Goal: Task Accomplishment & Management: Manage account settings

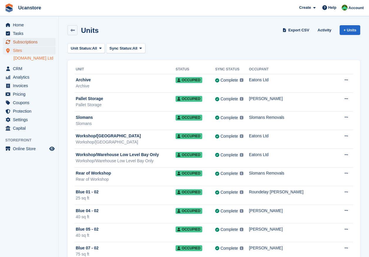
click at [27, 43] on span "Subscriptions" at bounding box center [30, 42] width 35 height 8
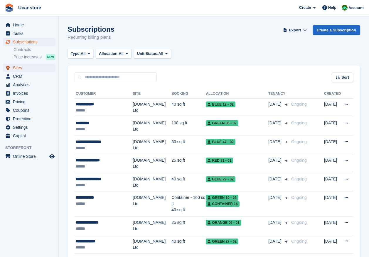
click at [17, 68] on span "Sites" at bounding box center [30, 68] width 35 height 8
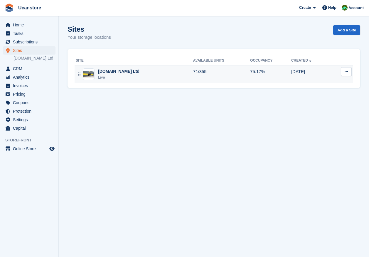
click at [138, 75] on div "Ucanstore.com Ltd Live" at bounding box center [134, 74] width 117 height 12
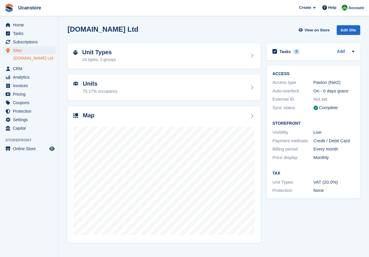
click at [140, 58] on div "Unit Types 24 types, 2 groups" at bounding box center [163, 56] width 181 height 14
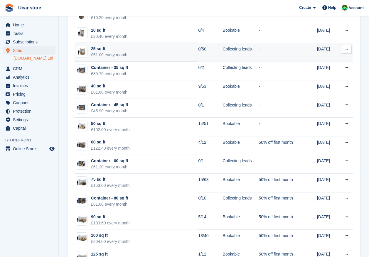
scroll to position [147, 0]
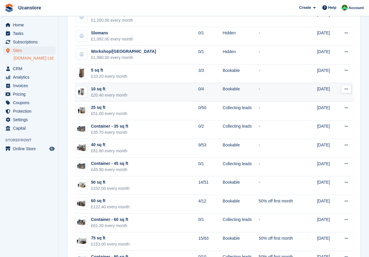
click at [292, 92] on td "-" at bounding box center [279, 92] width 43 height 19
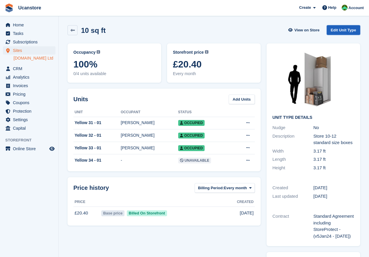
click at [341, 32] on link "Edit Unit Type" at bounding box center [342, 30] width 33 height 10
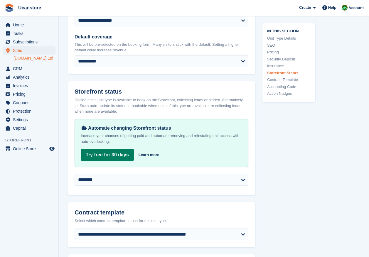
scroll to position [909, 0]
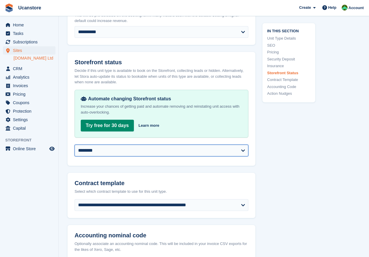
click at [109, 148] on select "**********" at bounding box center [162, 151] width 174 height 12
select select "**********"
click at [75, 145] on select "**********" at bounding box center [162, 151] width 174 height 12
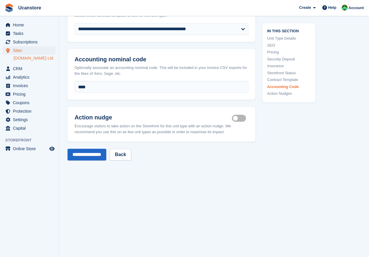
scroll to position [1123, 0]
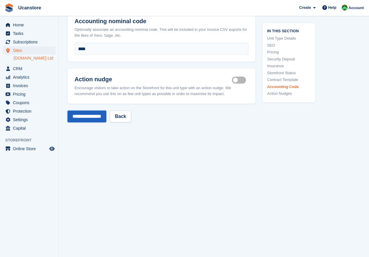
click at [87, 111] on input "**********" at bounding box center [86, 117] width 39 height 12
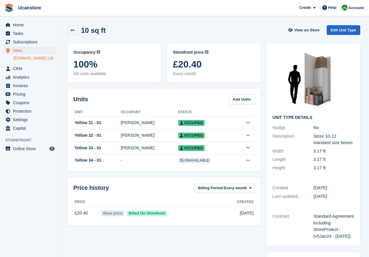
click at [67, 34] on div "10 sq ft View on Store Edit Unit Type" at bounding box center [214, 31] width 298 height 18
click at [75, 27] on link at bounding box center [72, 30] width 10 height 10
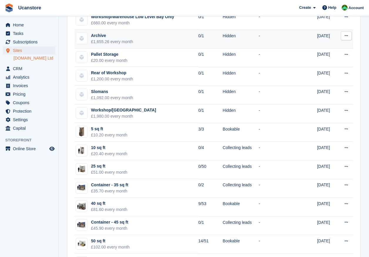
scroll to position [147, 0]
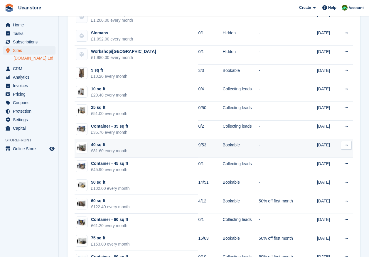
click at [162, 146] on td "40 sq ft £81.60 every month" at bounding box center [136, 148] width 123 height 19
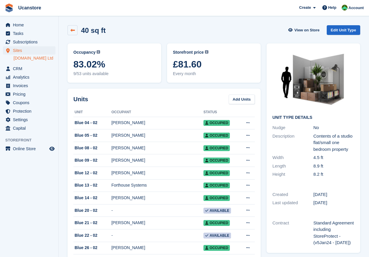
click at [68, 28] on link at bounding box center [72, 30] width 10 height 10
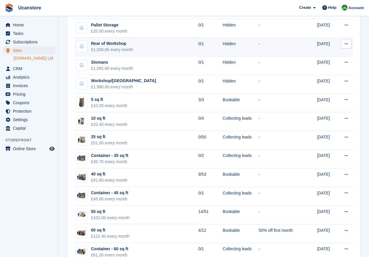
scroll to position [147, 0]
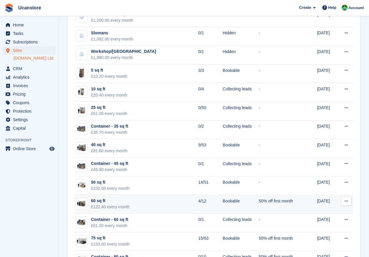
click at [184, 201] on td "60 sq ft £122.40 every month" at bounding box center [136, 204] width 123 height 19
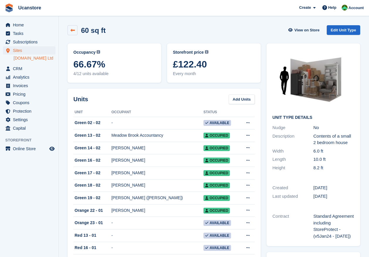
click at [75, 32] on icon at bounding box center [72, 30] width 4 height 4
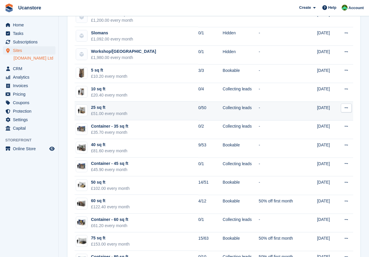
scroll to position [176, 0]
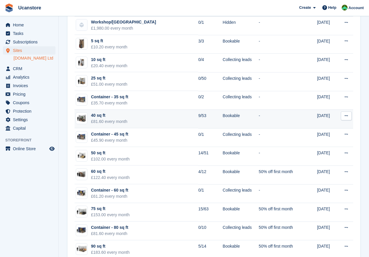
click at [116, 118] on div "40 sq ft" at bounding box center [109, 115] width 36 height 6
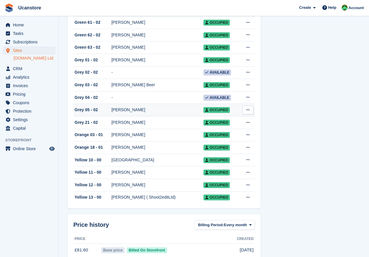
scroll to position [546, 0]
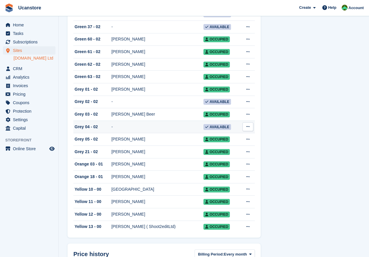
click at [247, 128] on icon at bounding box center [247, 127] width 3 height 4
click at [172, 133] on td "-" at bounding box center [157, 127] width 92 height 13
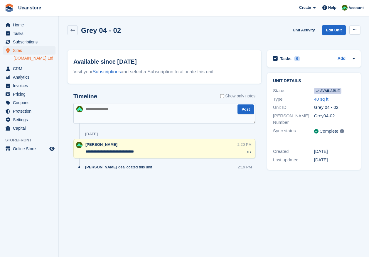
click at [356, 31] on button at bounding box center [354, 30] width 11 height 9
click at [338, 38] on p "Make unavailable" at bounding box center [331, 42] width 51 height 8
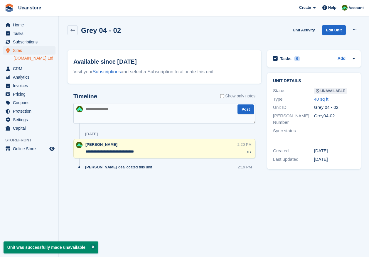
click at [125, 112] on textarea at bounding box center [164, 113] width 182 height 21
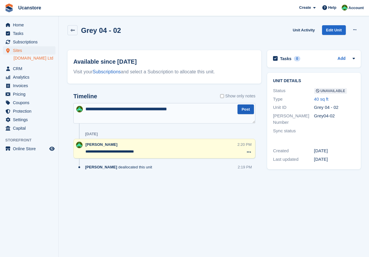
type textarea "**********"
click at [242, 113] on button "Post" at bounding box center [245, 109] width 16 height 10
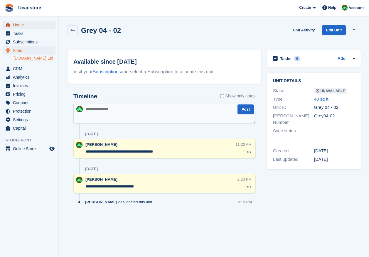
click at [19, 26] on span "Home" at bounding box center [30, 25] width 35 height 8
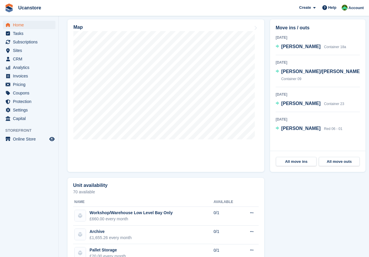
scroll to position [25, 0]
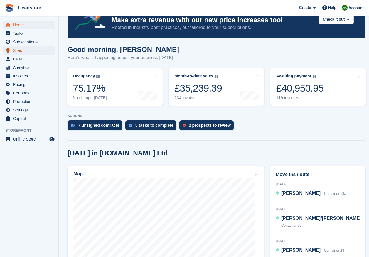
click at [20, 50] on span "Sites" at bounding box center [30, 50] width 35 height 8
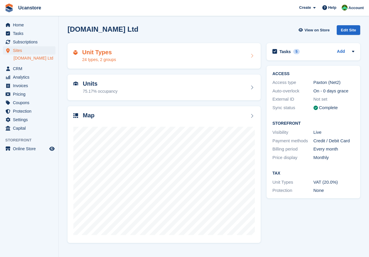
click at [120, 59] on div "Unit Types 24 types, 2 groups" at bounding box center [163, 56] width 181 height 14
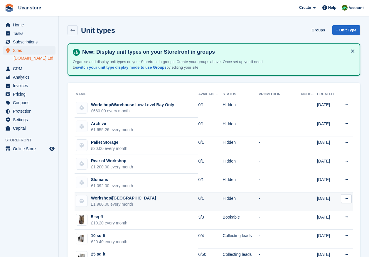
scroll to position [29, 0]
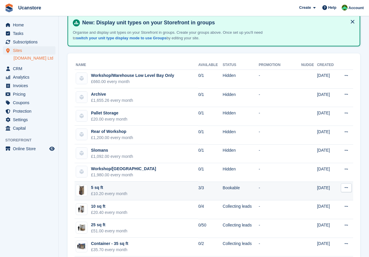
click at [138, 188] on td "5 sq ft £10.20 every month" at bounding box center [136, 191] width 123 height 19
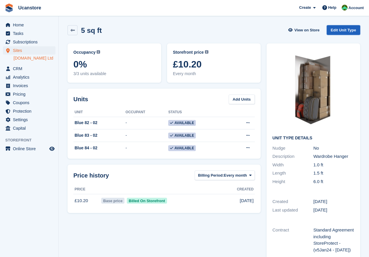
click at [343, 30] on link "Edit Unit Type" at bounding box center [342, 30] width 33 height 10
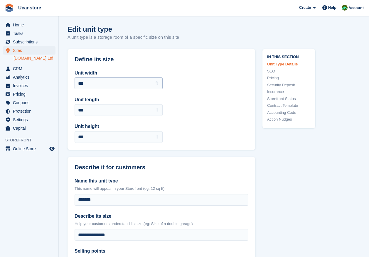
scroll to position [29, 0]
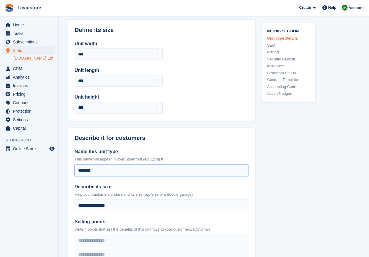
drag, startPoint x: 98, startPoint y: 171, endPoint x: 56, endPoint y: 166, distance: 42.3
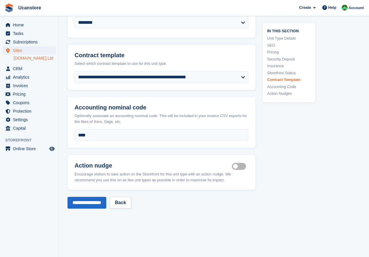
scroll to position [1142, 0]
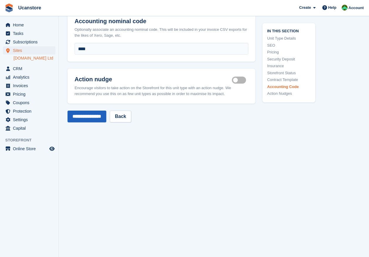
type input "******"
click at [91, 111] on input "**********" at bounding box center [86, 117] width 39 height 12
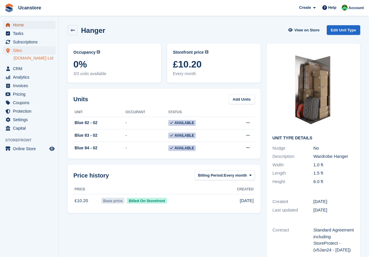
click at [21, 26] on span "Home" at bounding box center [30, 25] width 35 height 8
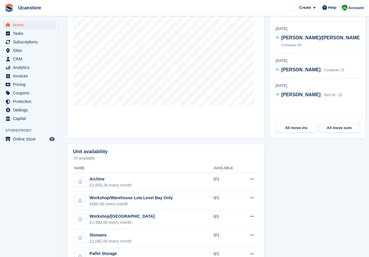
scroll to position [176, 0]
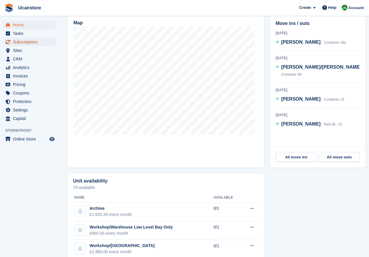
click at [31, 40] on span "Subscriptions" at bounding box center [30, 42] width 35 height 8
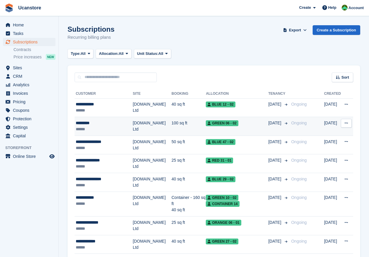
click at [131, 124] on div "*********" at bounding box center [104, 123] width 57 height 6
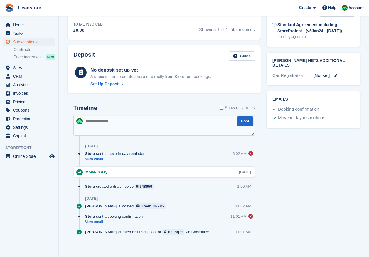
scroll to position [238, 0]
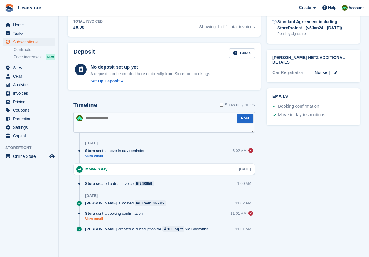
click at [92, 218] on link "View email" at bounding box center [115, 218] width 60 height 5
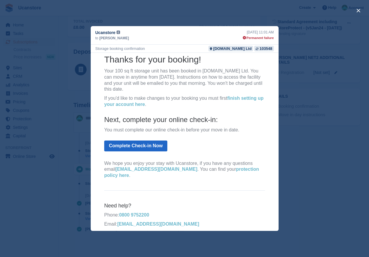
scroll to position [0, 0]
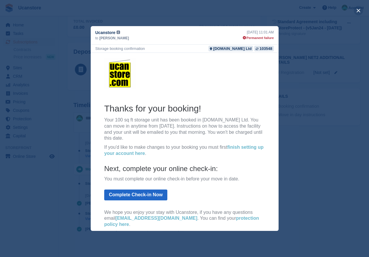
click at [358, 8] on button "close" at bounding box center [357, 10] width 9 height 9
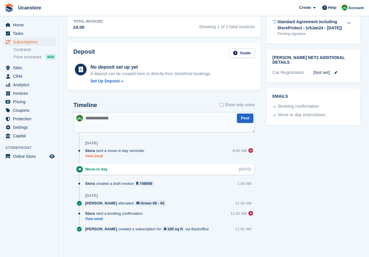
click at [97, 156] on link "View email" at bounding box center [116, 156] width 62 height 5
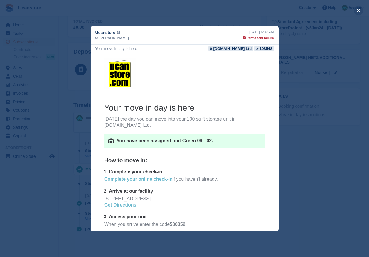
click at [358, 11] on button "close" at bounding box center [357, 10] width 9 height 9
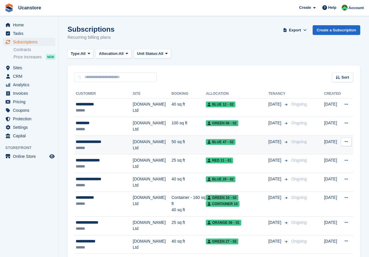
click at [113, 145] on div "******" at bounding box center [104, 148] width 57 height 6
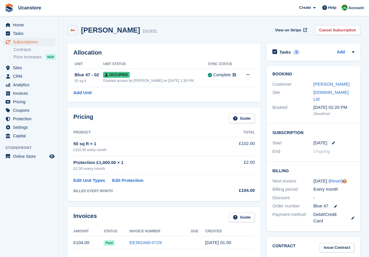
click at [75, 31] on icon at bounding box center [72, 30] width 4 height 4
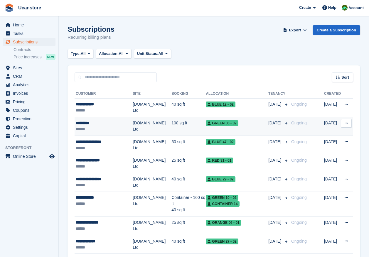
click at [162, 126] on td "[DOMAIN_NAME] Ltd" at bounding box center [152, 126] width 39 height 19
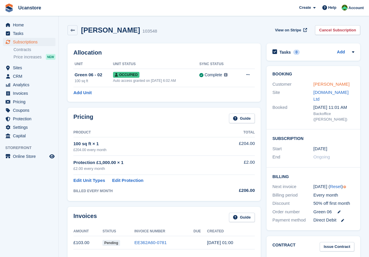
click at [318, 83] on link "Sue Moxon" at bounding box center [331, 84] width 36 height 5
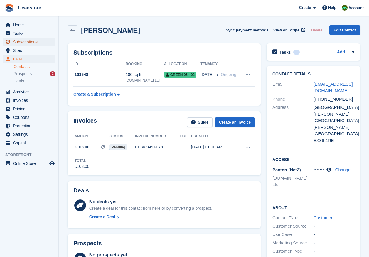
click at [26, 41] on span "Subscriptions" at bounding box center [30, 42] width 35 height 8
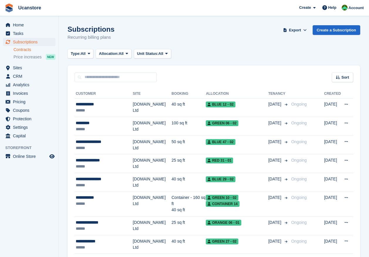
click at [20, 50] on link "Contracts" at bounding box center [34, 50] width 42 height 6
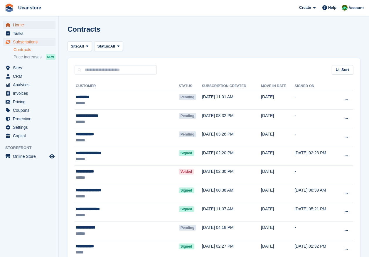
click at [24, 26] on span "Home" at bounding box center [30, 25] width 35 height 8
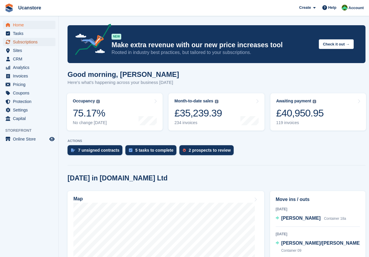
click at [18, 40] on span "Subscriptions" at bounding box center [30, 42] width 35 height 8
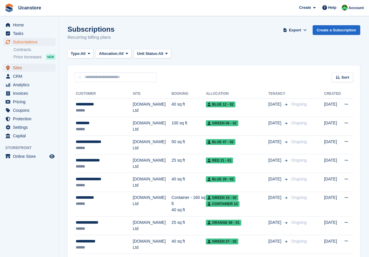
click at [19, 65] on span "Sites" at bounding box center [30, 68] width 35 height 8
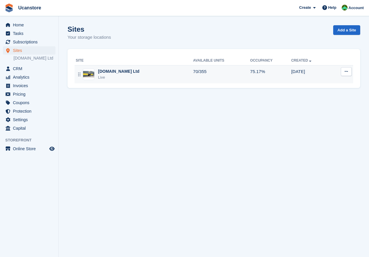
click at [163, 77] on div "Ucanstore.com Ltd Live" at bounding box center [134, 74] width 117 height 12
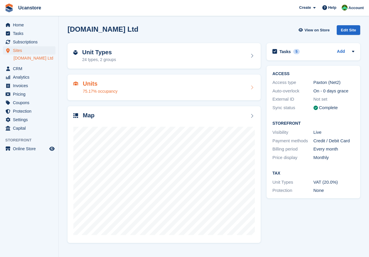
click at [352, 31] on div "Edit Site" at bounding box center [347, 30] width 23 height 10
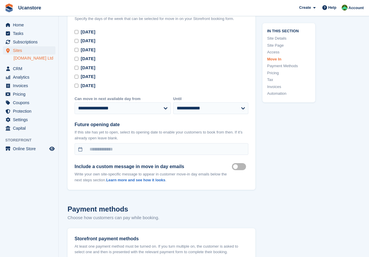
scroll to position [1789, 0]
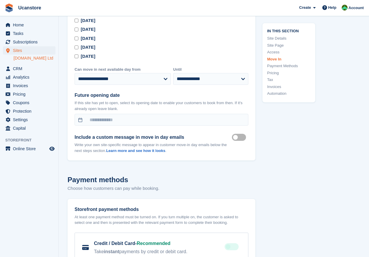
click at [236, 138] on label "Move in mailer custom message on" at bounding box center [240, 137] width 16 height 1
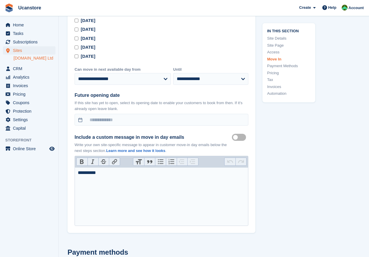
click at [158, 184] on trix-editor "**********" at bounding box center [162, 196] width 174 height 59
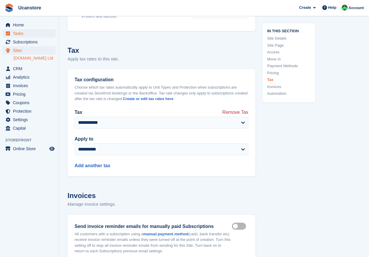
scroll to position [2286, 0]
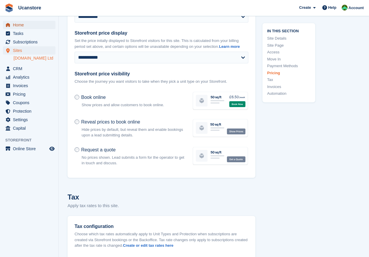
click at [19, 25] on span "Home" at bounding box center [30, 25] width 35 height 8
